Goal: Navigation & Orientation: Find specific page/section

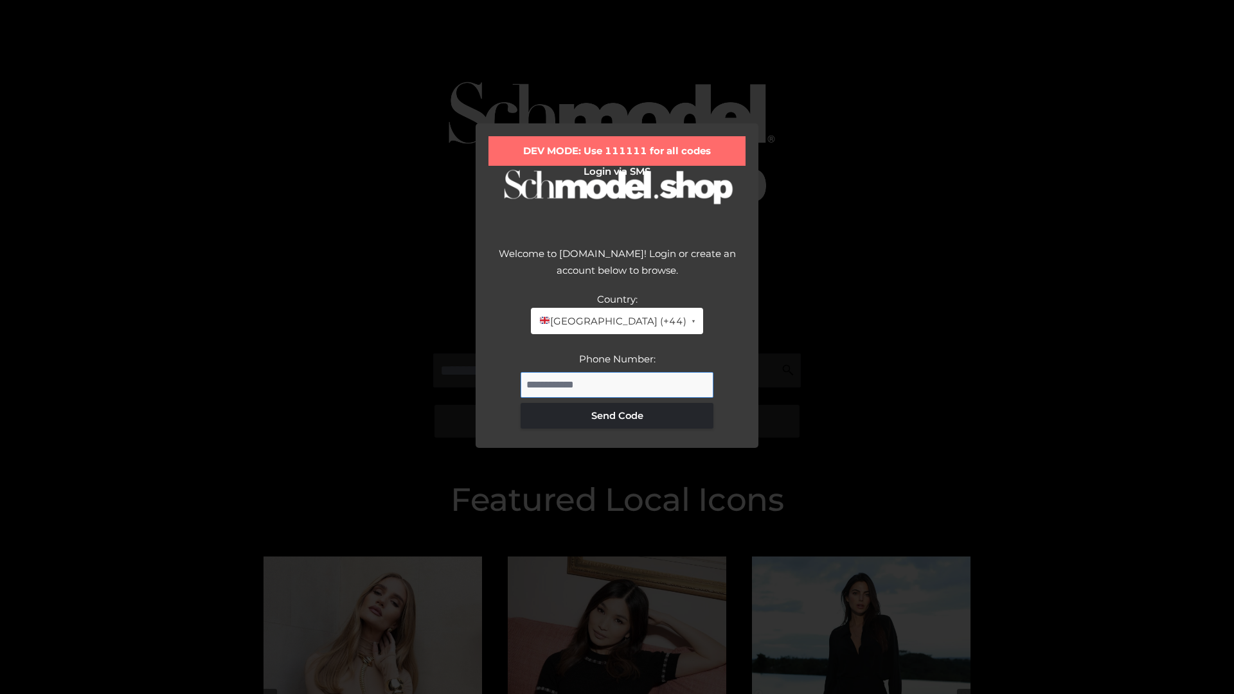
click at [617, 384] on input "Phone Number:" at bounding box center [617, 385] width 193 height 26
type input "**********"
click at [617, 415] on button "Send Code" at bounding box center [617, 416] width 193 height 26
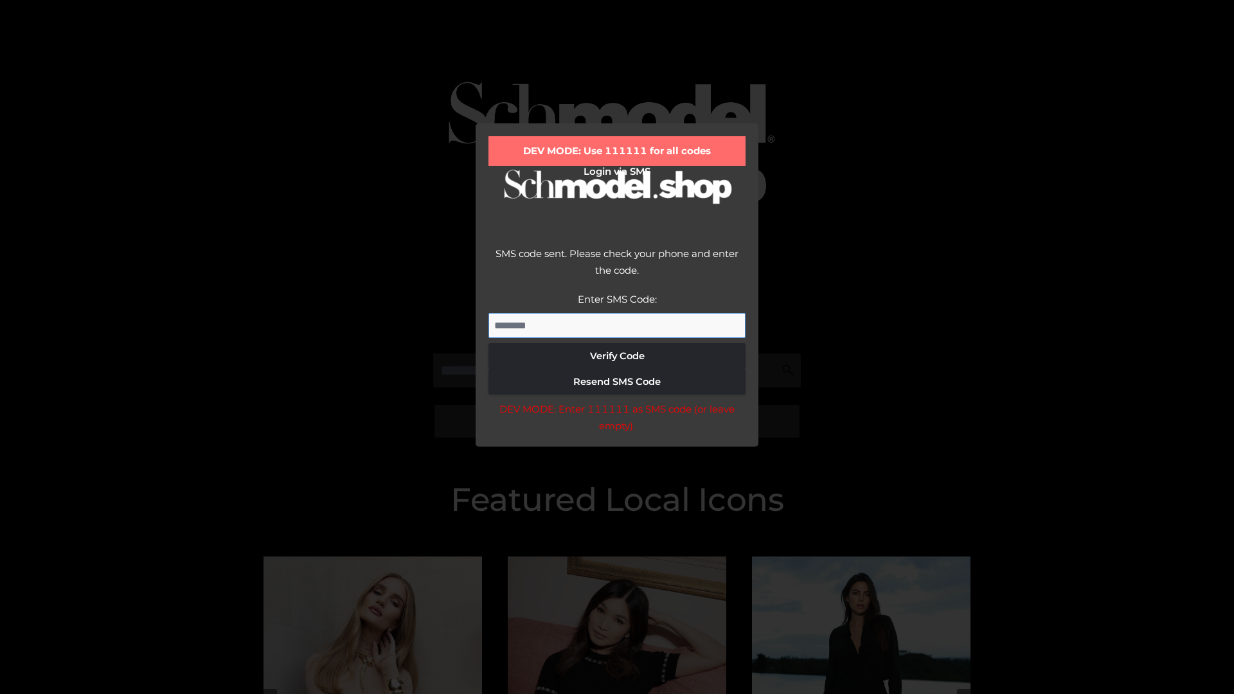
click at [617, 325] on input "Enter SMS Code:" at bounding box center [617, 326] width 257 height 26
type input "******"
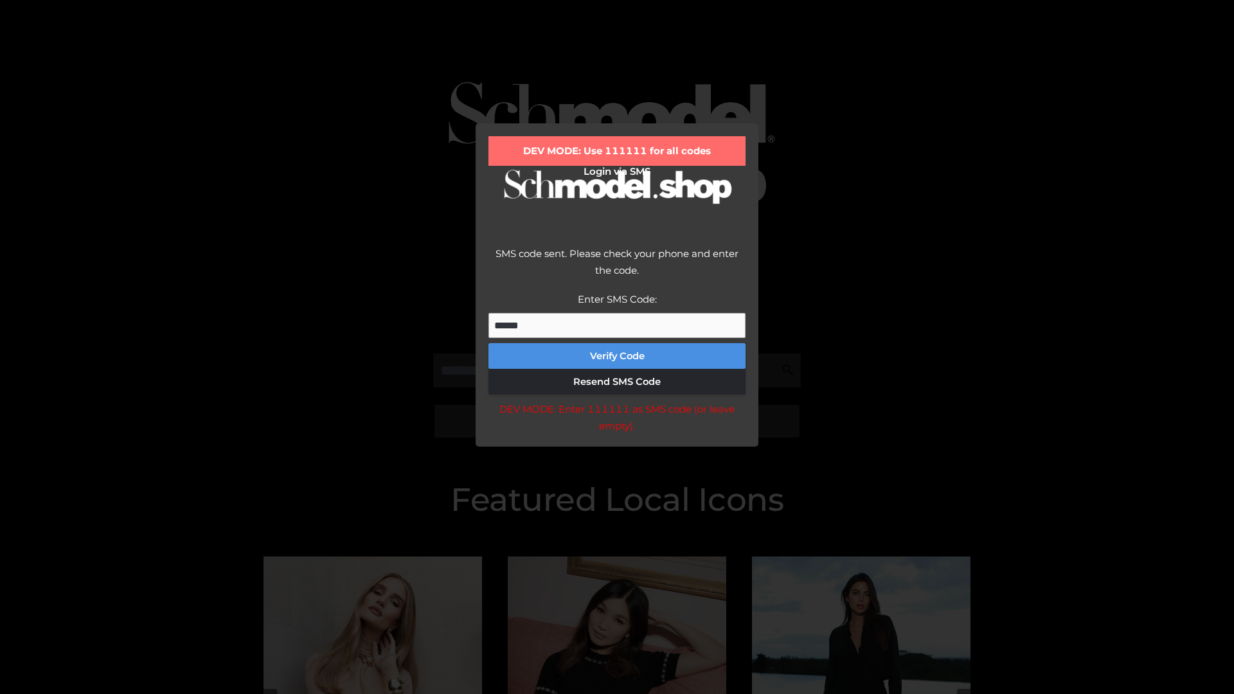
click at [617, 356] on button "Verify Code" at bounding box center [617, 356] width 257 height 26
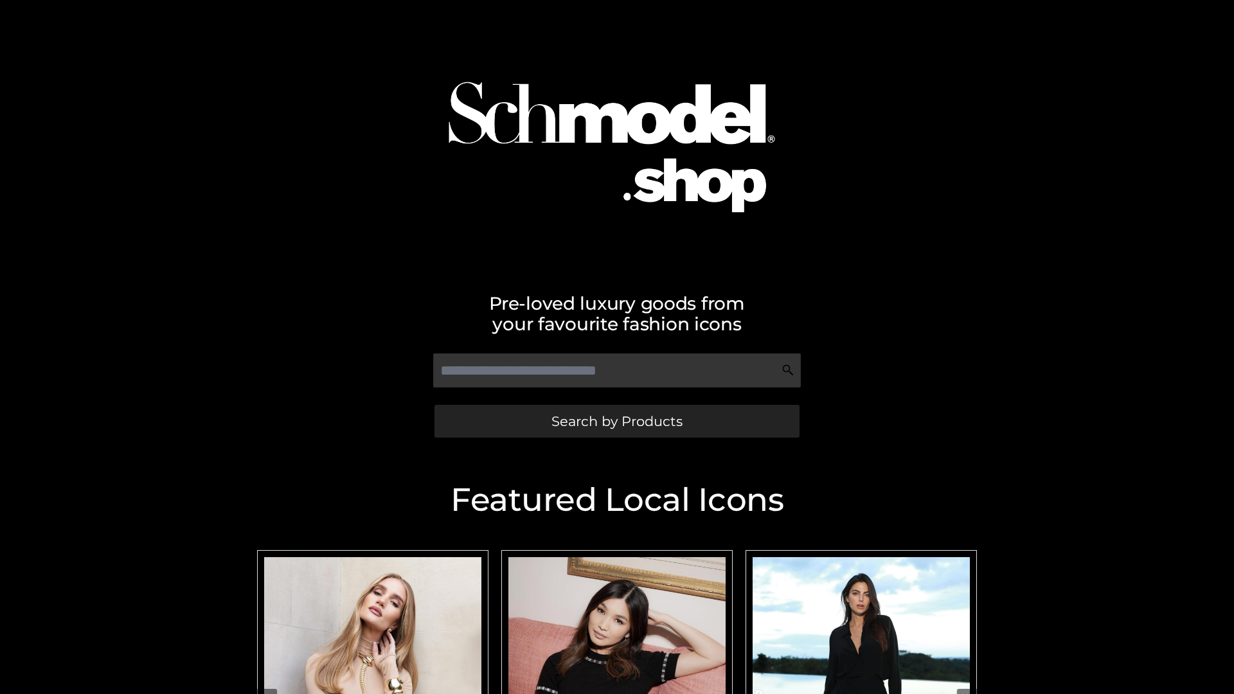
click at [616, 421] on span "Search by Products" at bounding box center [617, 421] width 131 height 13
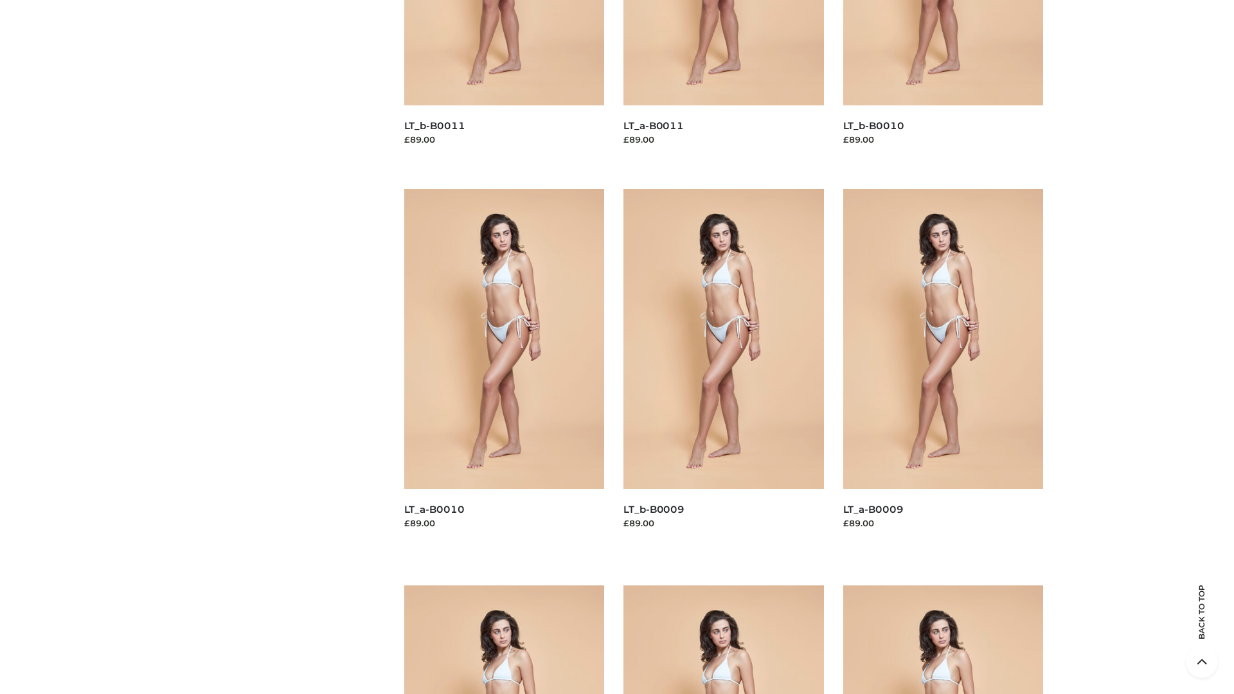
scroll to position [3389, 0]
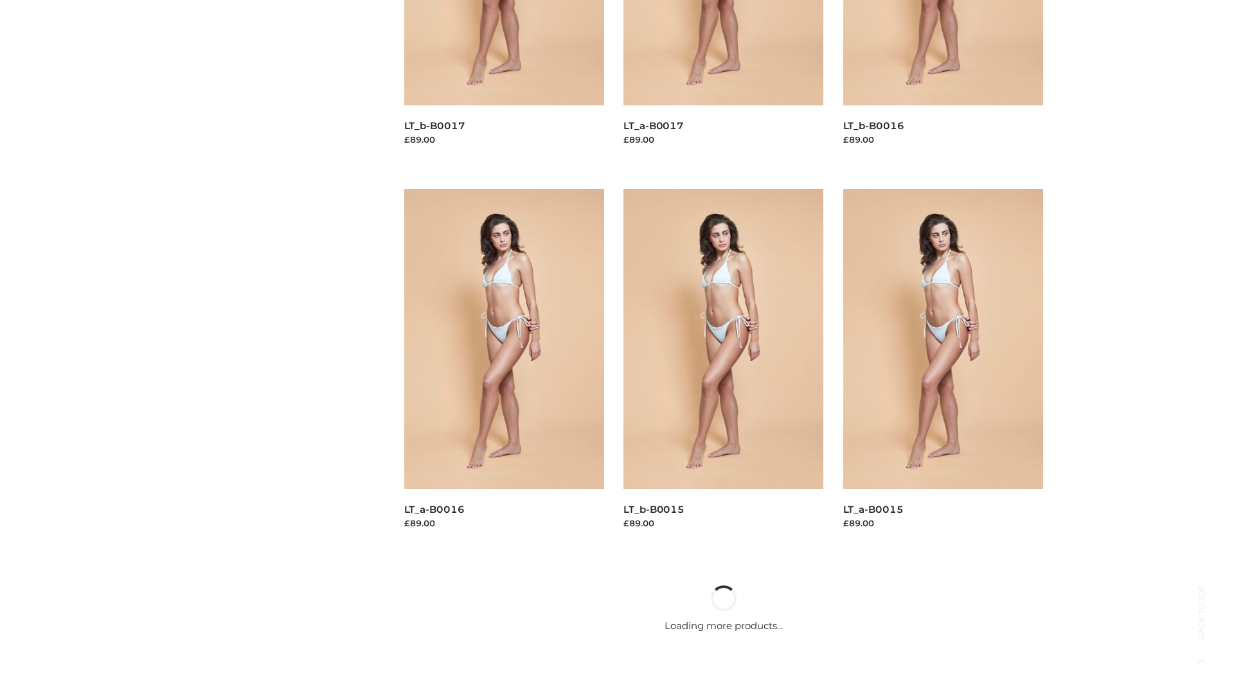
scroll to position [1046, 0]
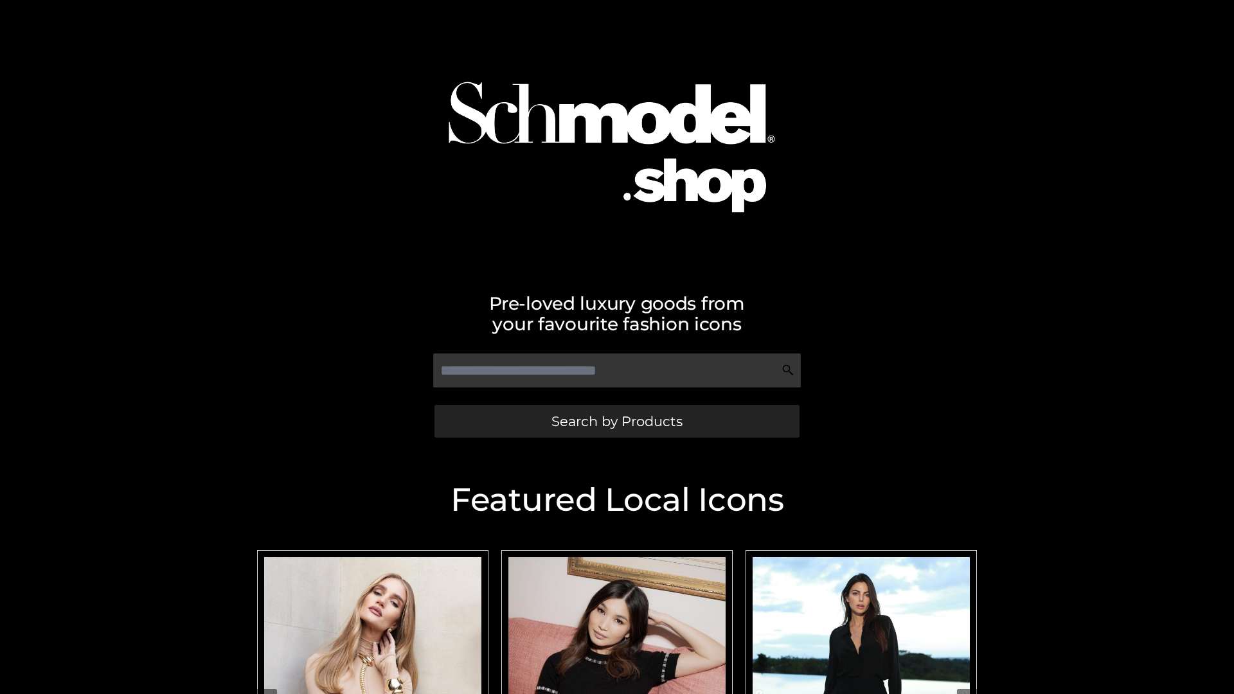
click at [616, 421] on span "Search by Products" at bounding box center [617, 421] width 131 height 13
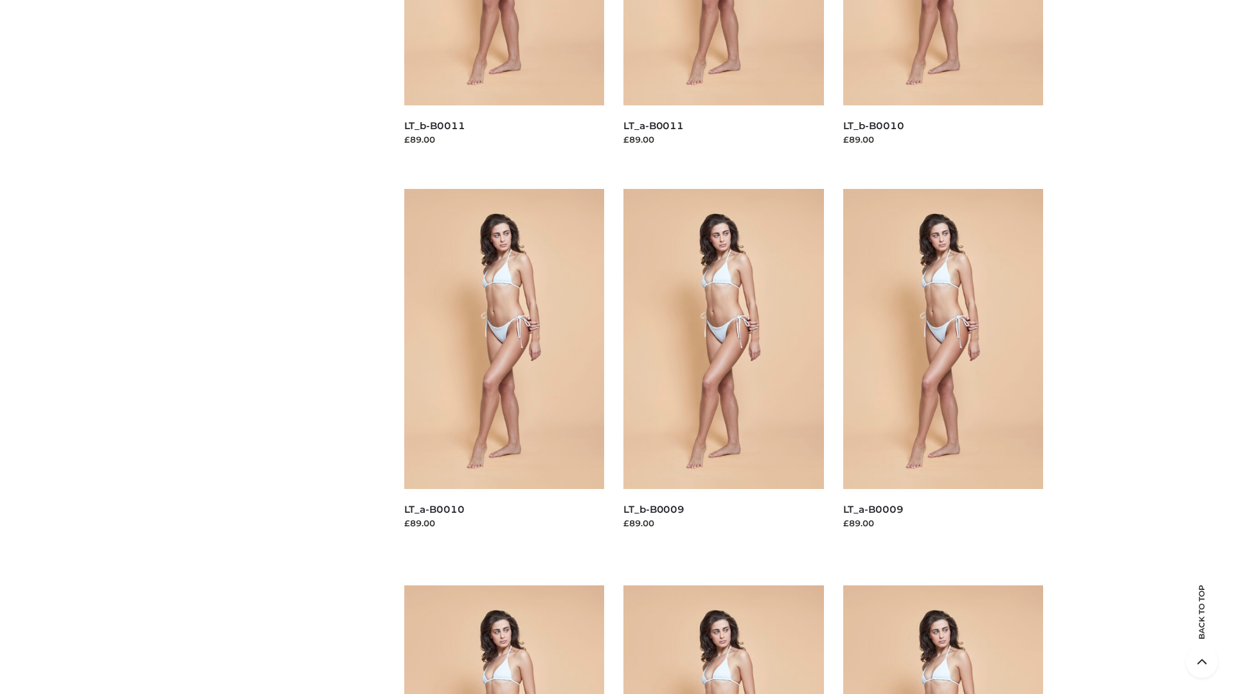
scroll to position [3389, 0]
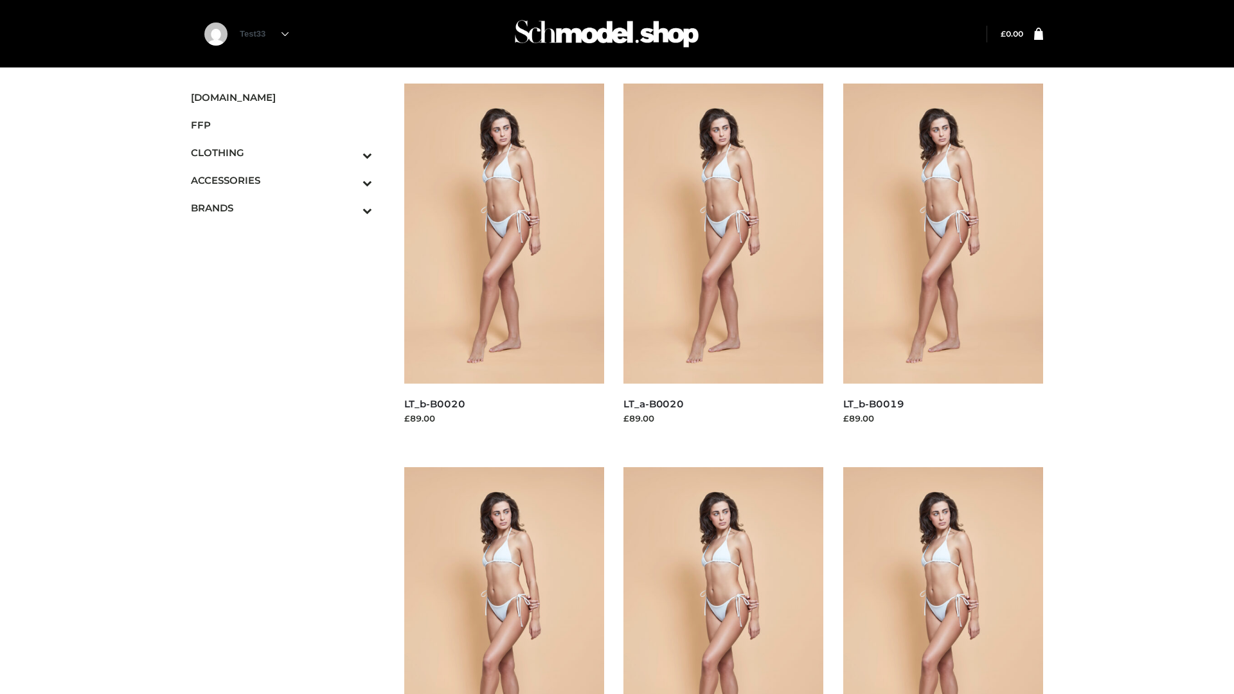
scroll to position [1046, 0]
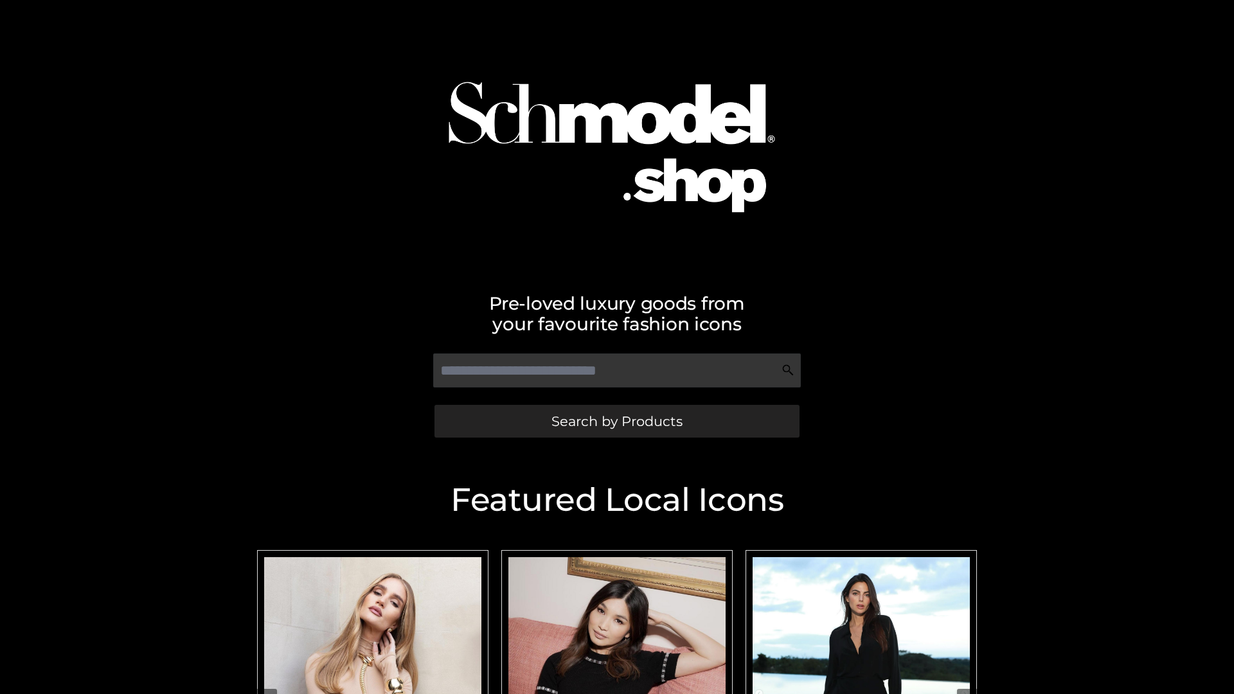
click at [616, 421] on span "Search by Products" at bounding box center [617, 421] width 131 height 13
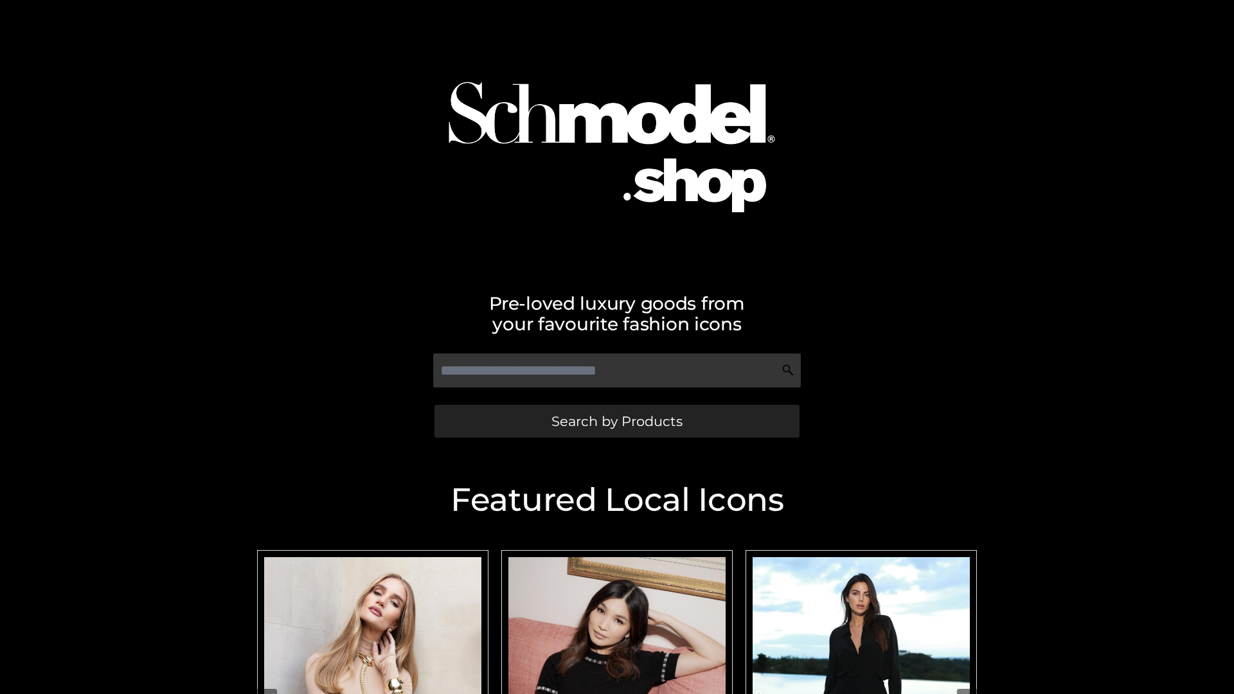
click at [616, 421] on span "Search by Products" at bounding box center [617, 421] width 131 height 13
